Goal: Task Accomplishment & Management: Manage account settings

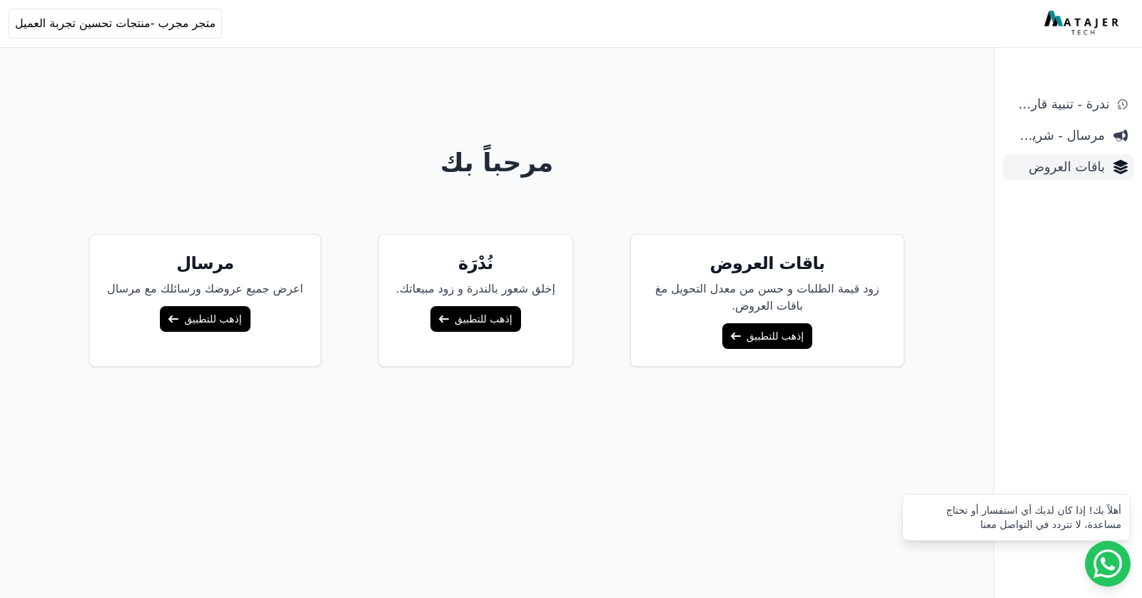
click at [1038, 161] on span "باقات العروض" at bounding box center [1057, 167] width 96 height 20
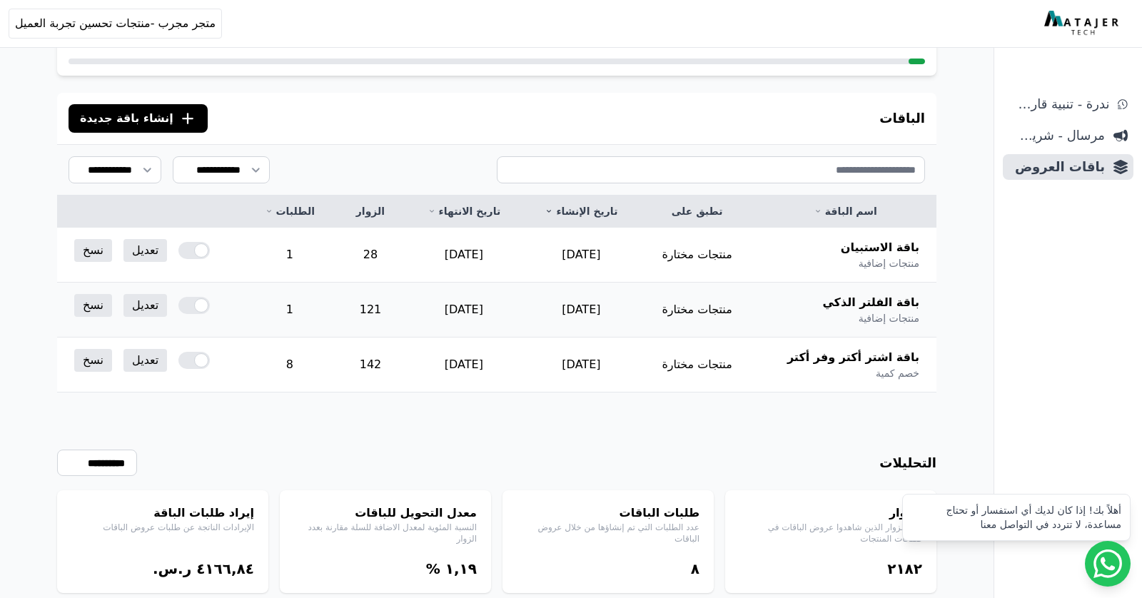
scroll to position [105, 0]
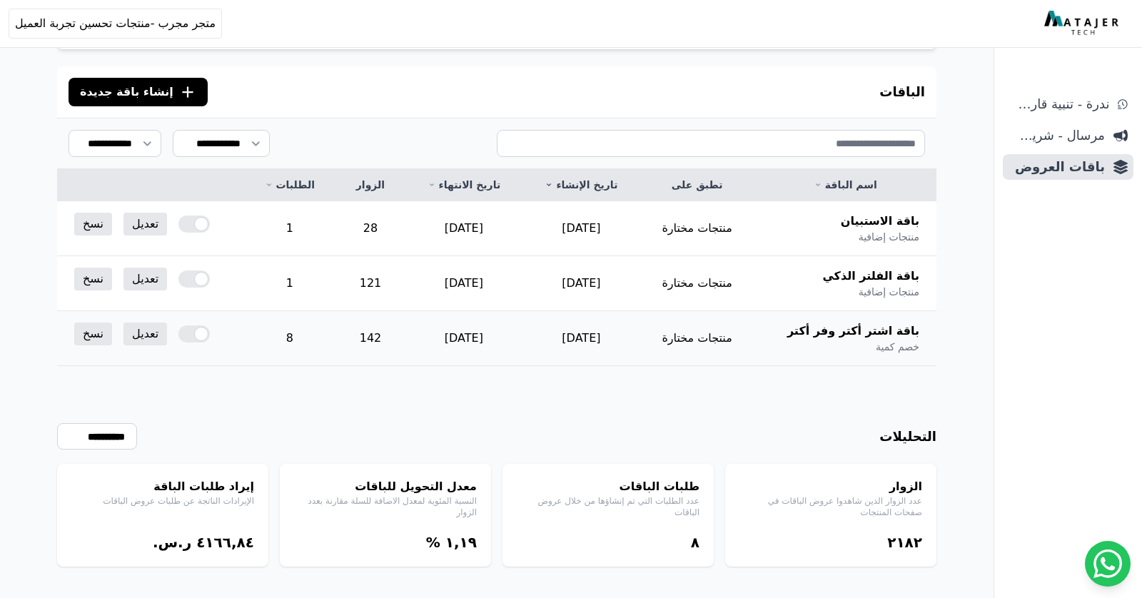
click at [821, 325] on span "باقة اشتر أكتر وفر أكتر" at bounding box center [853, 331] width 132 height 17
click at [306, 338] on td "8" at bounding box center [289, 338] width 93 height 55
click at [150, 332] on link "تعديل" at bounding box center [145, 334] width 44 height 23
click at [138, 334] on link "تعديل" at bounding box center [145, 334] width 44 height 23
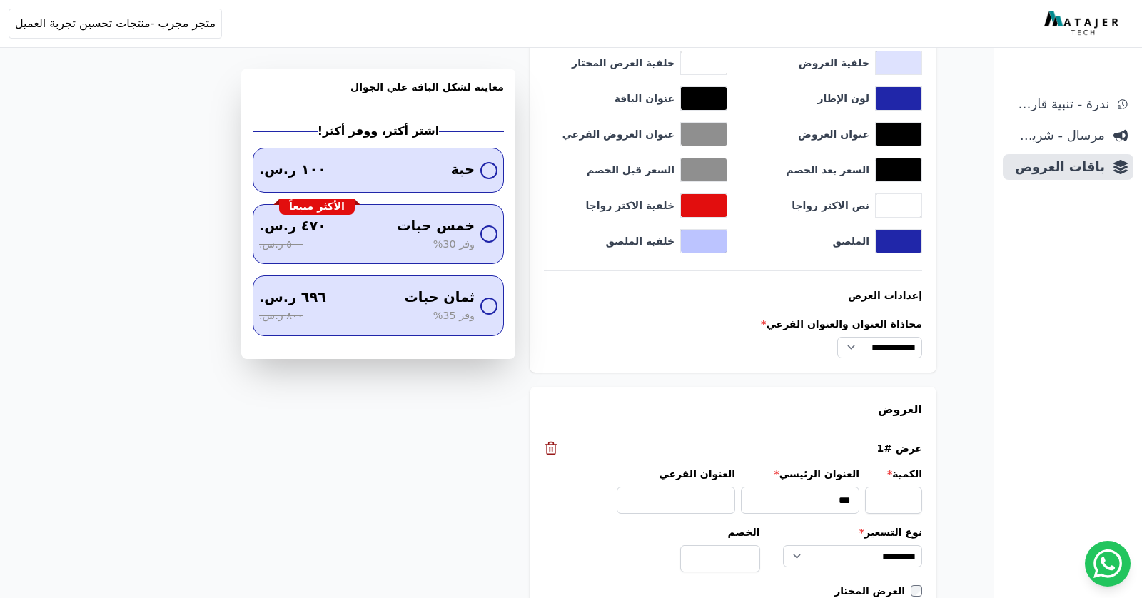
scroll to position [950, 0]
